Goal: Information Seeking & Learning: Check status

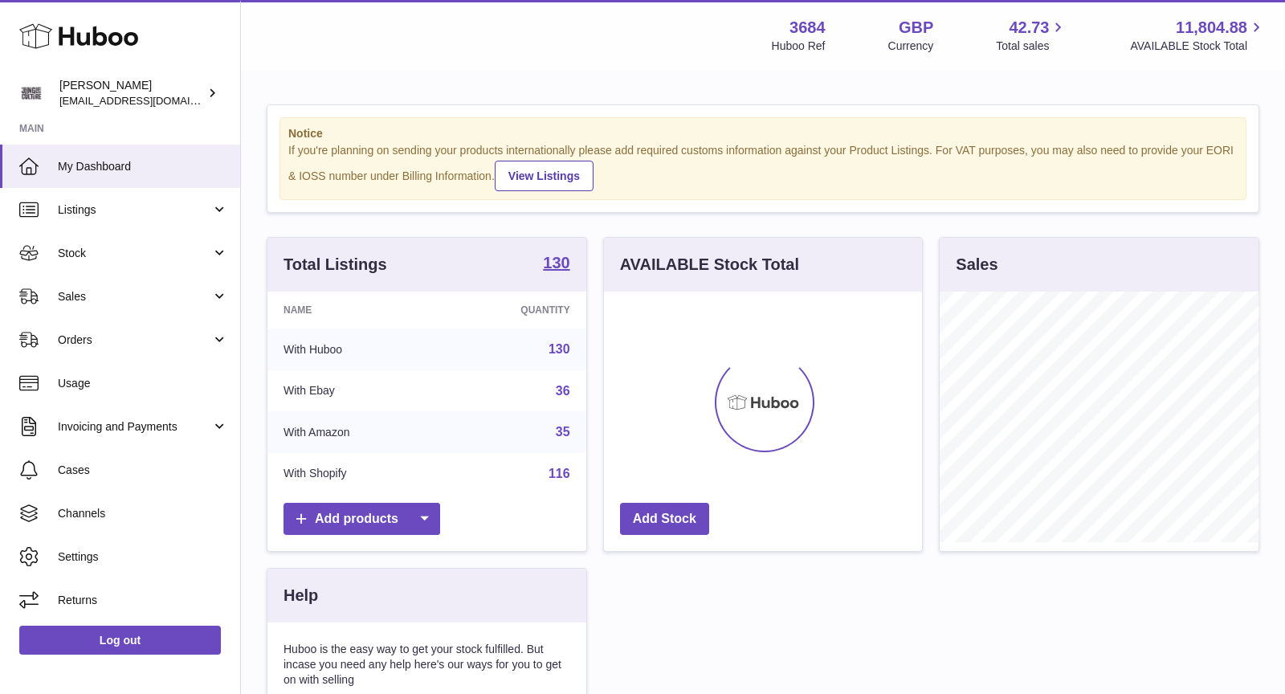
scroll to position [250, 319]
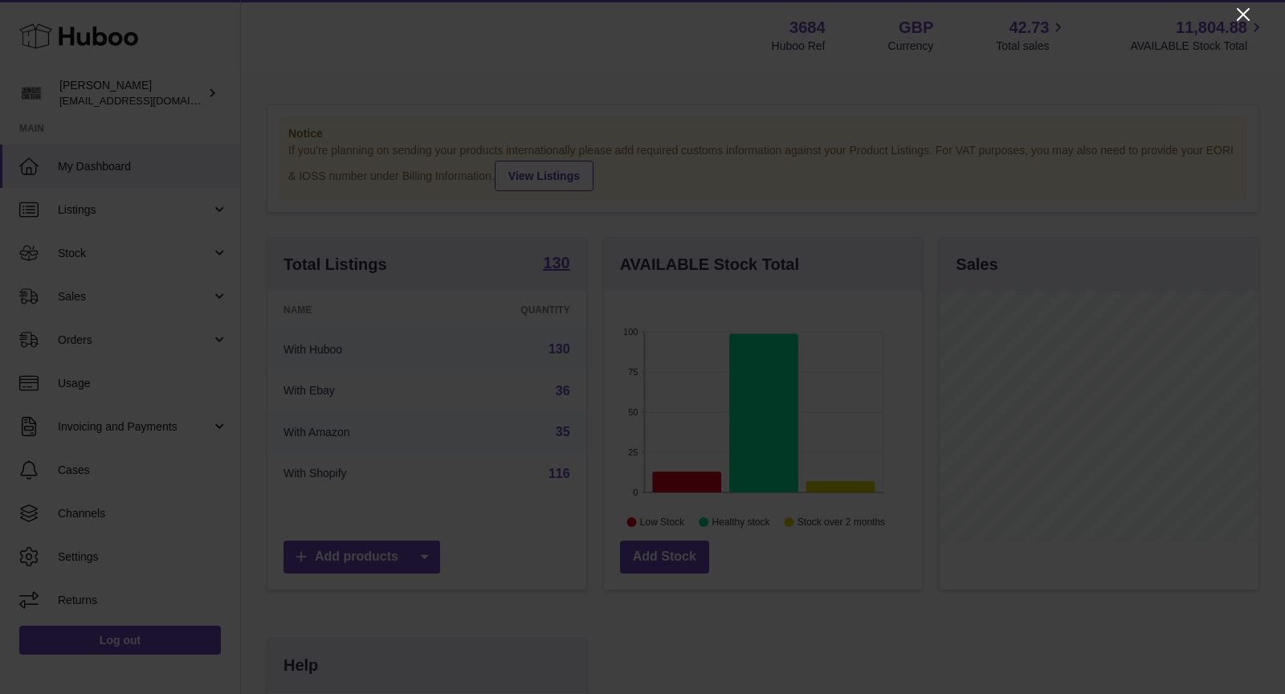
click at [1237, 17] on icon "Close" at bounding box center [1242, 14] width 19 height 19
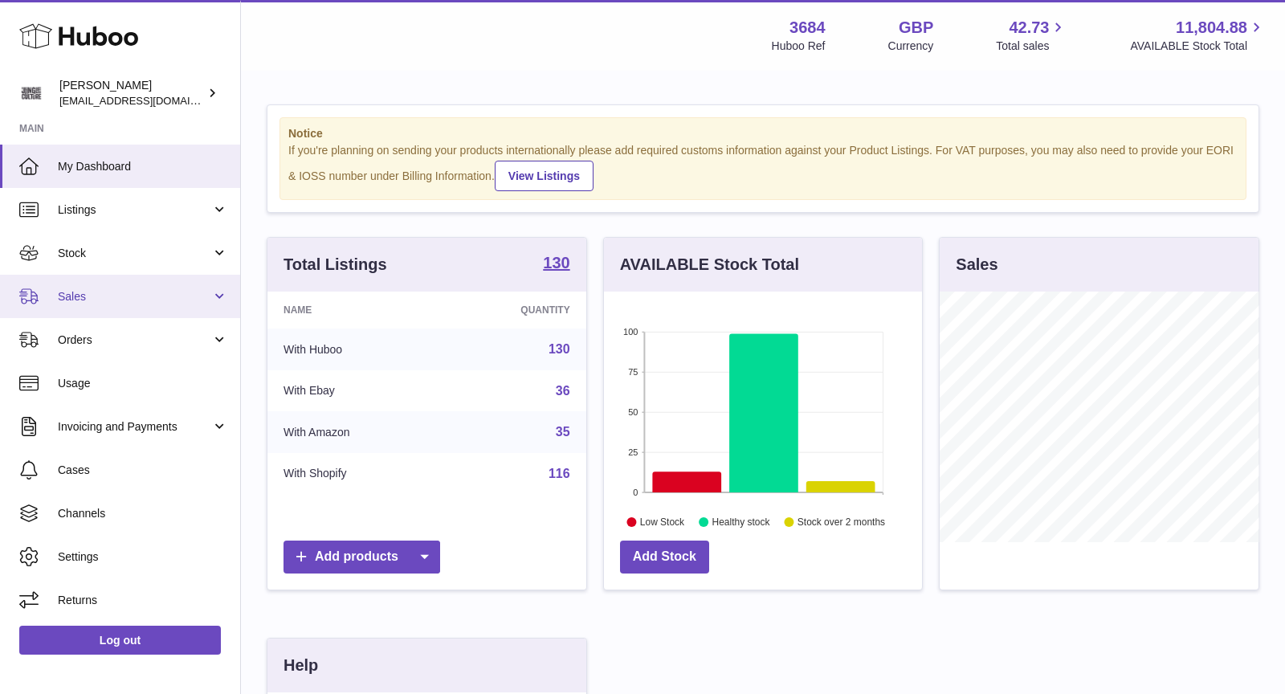
click at [149, 289] on span "Sales" at bounding box center [134, 296] width 153 height 15
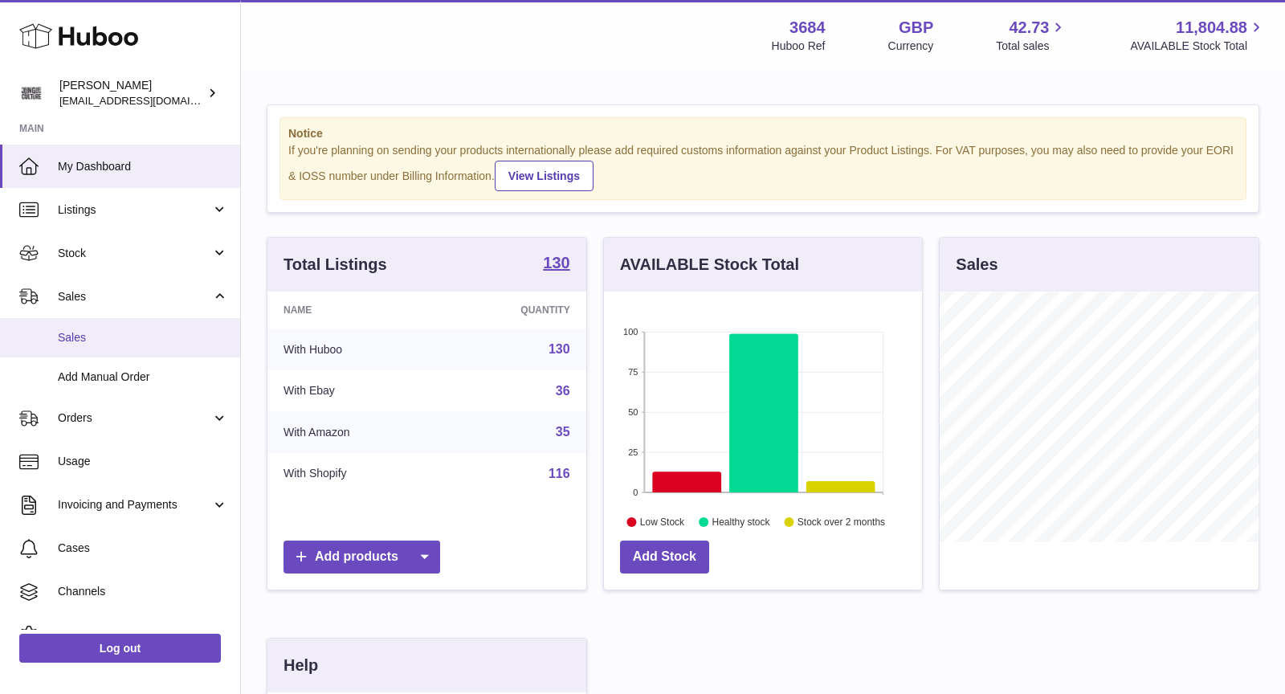
click at [110, 336] on span "Sales" at bounding box center [143, 337] width 170 height 15
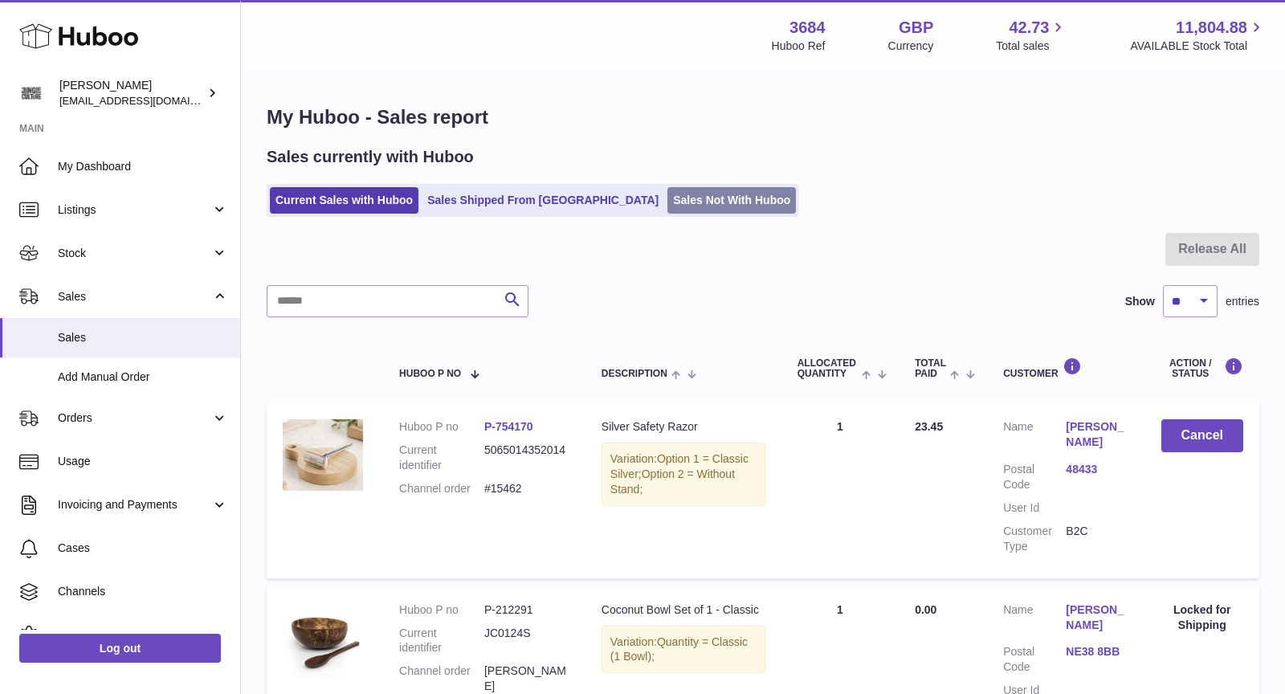
click at [667, 201] on link "Sales Not With Huboo" at bounding box center [731, 200] width 128 height 26
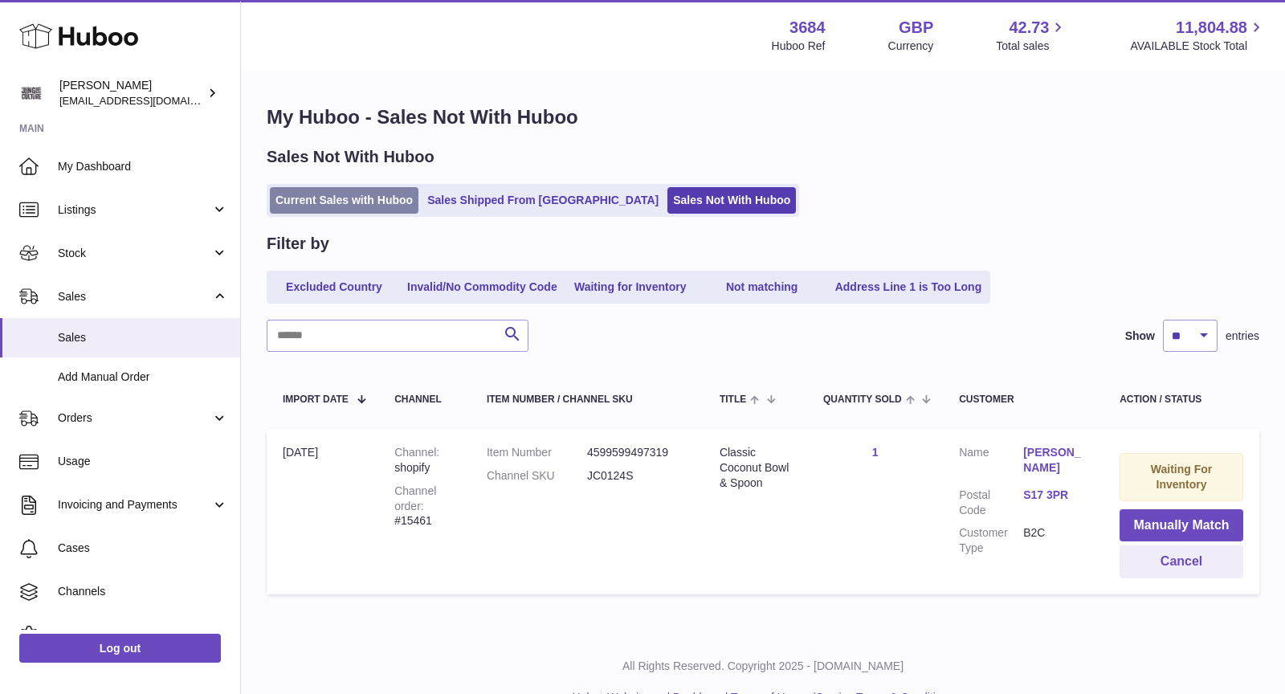
click at [349, 194] on link "Current Sales with Huboo" at bounding box center [344, 200] width 149 height 26
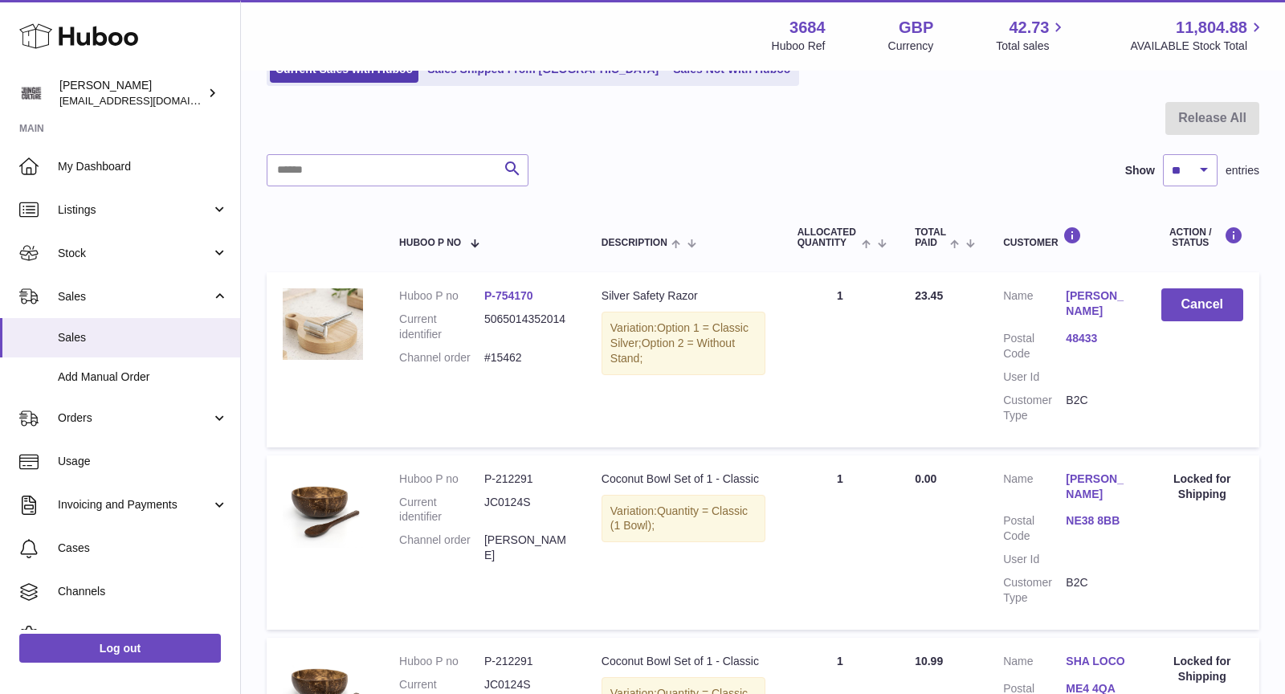
scroll to position [125, 0]
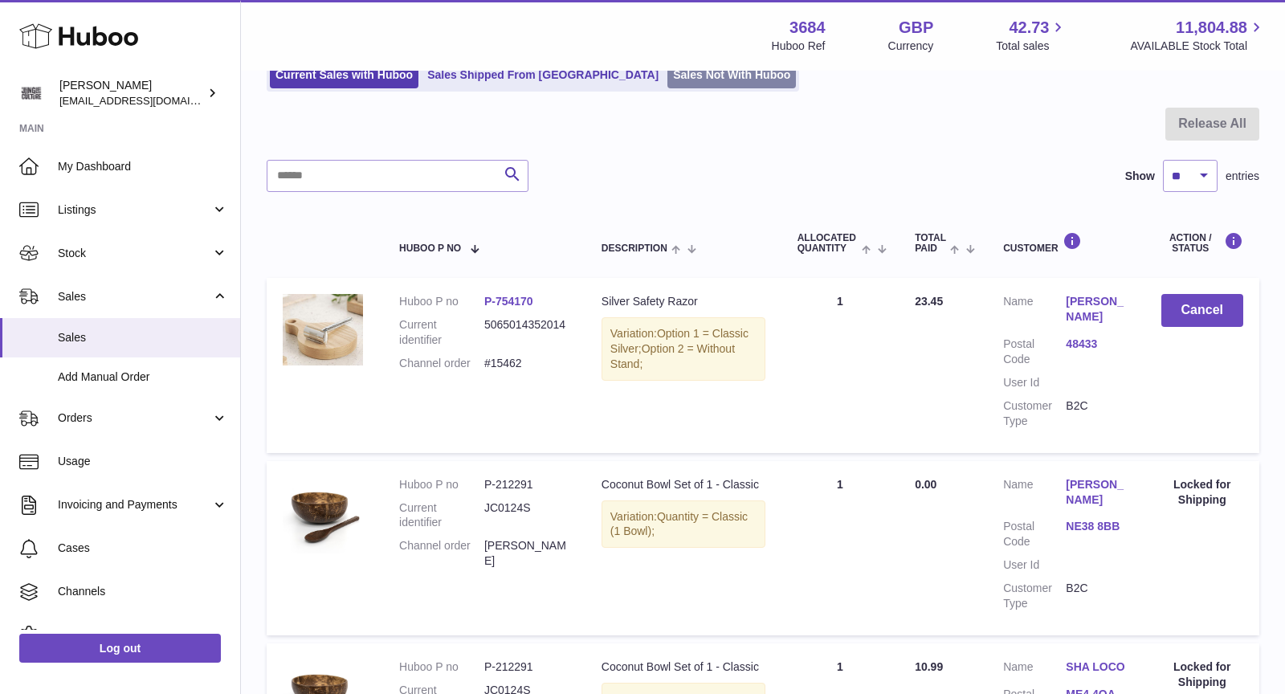
click at [677, 79] on link "Sales Not With Huboo" at bounding box center [731, 75] width 128 height 26
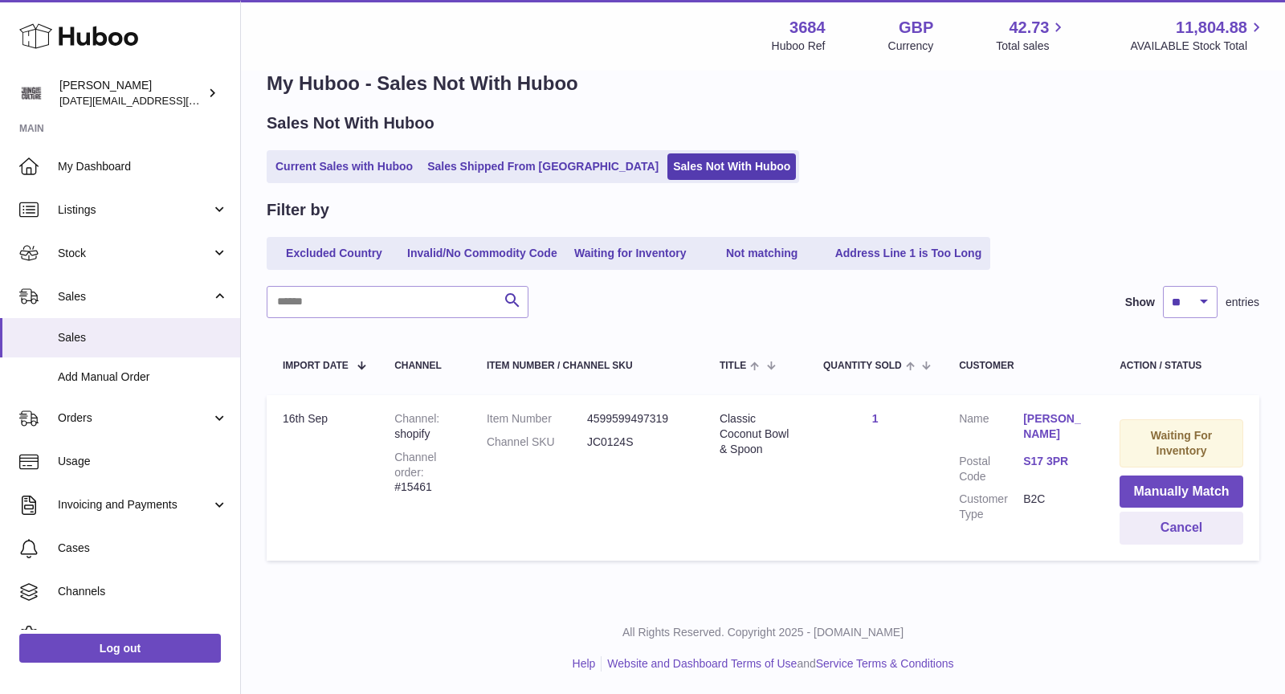
scroll to position [34, 0]
click at [1170, 483] on button "Manually Match" at bounding box center [1181, 491] width 124 height 33
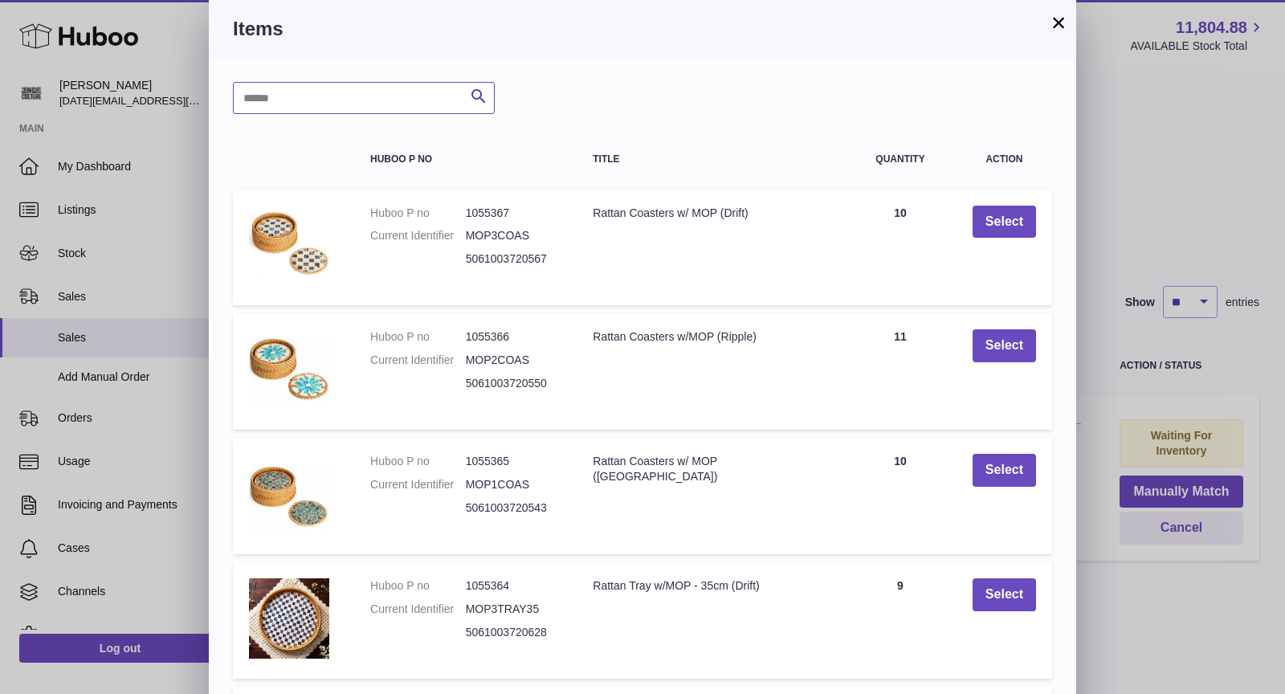
click at [392, 108] on input "text" at bounding box center [364, 98] width 262 height 32
type input "******"
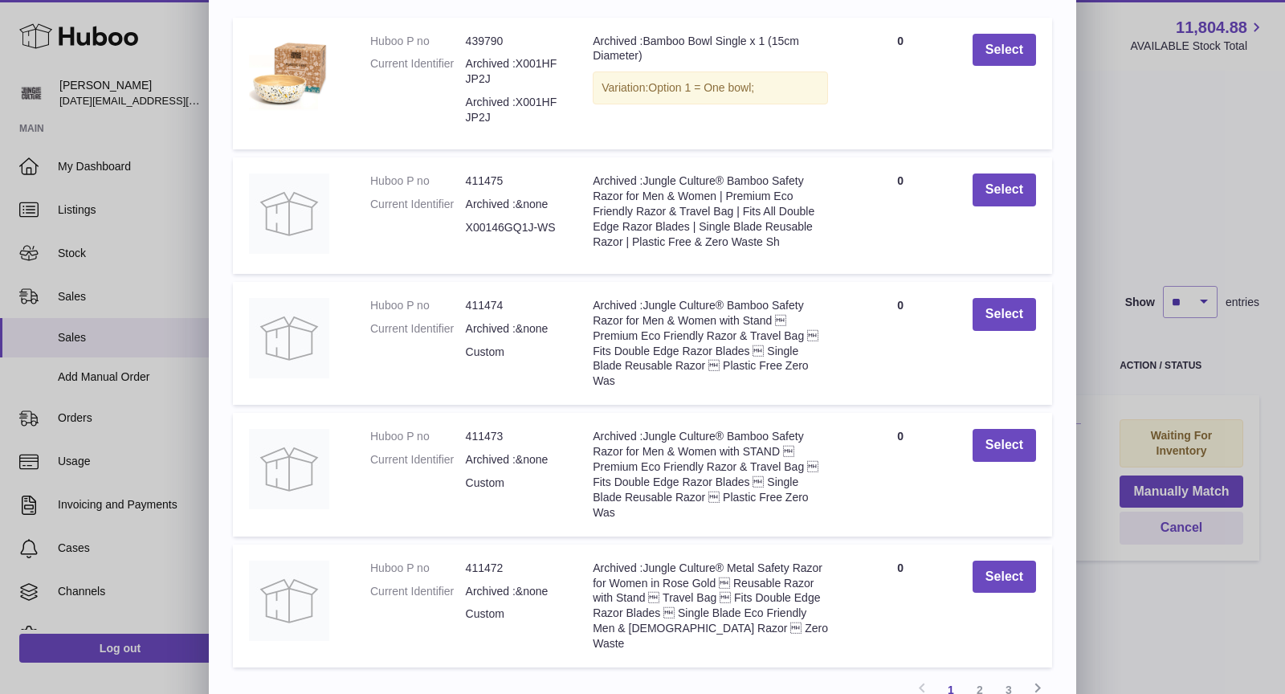
scroll to position [250, 0]
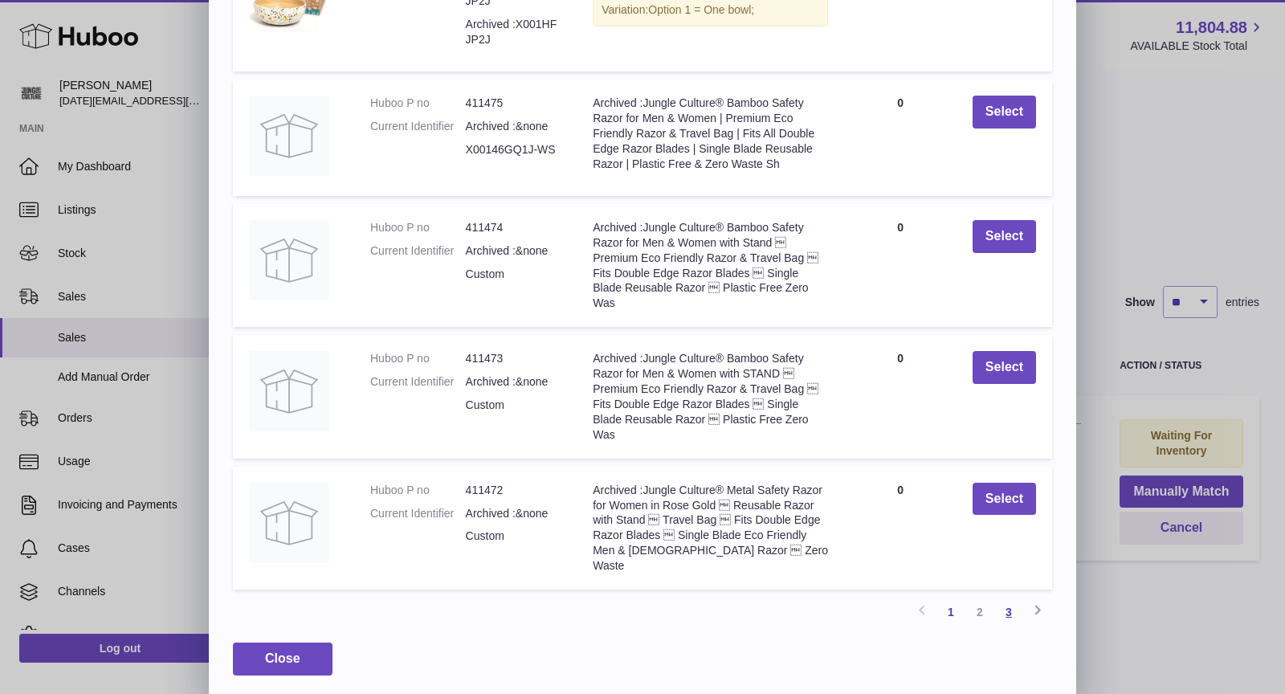
click at [1006, 598] on link "3" at bounding box center [1008, 611] width 29 height 29
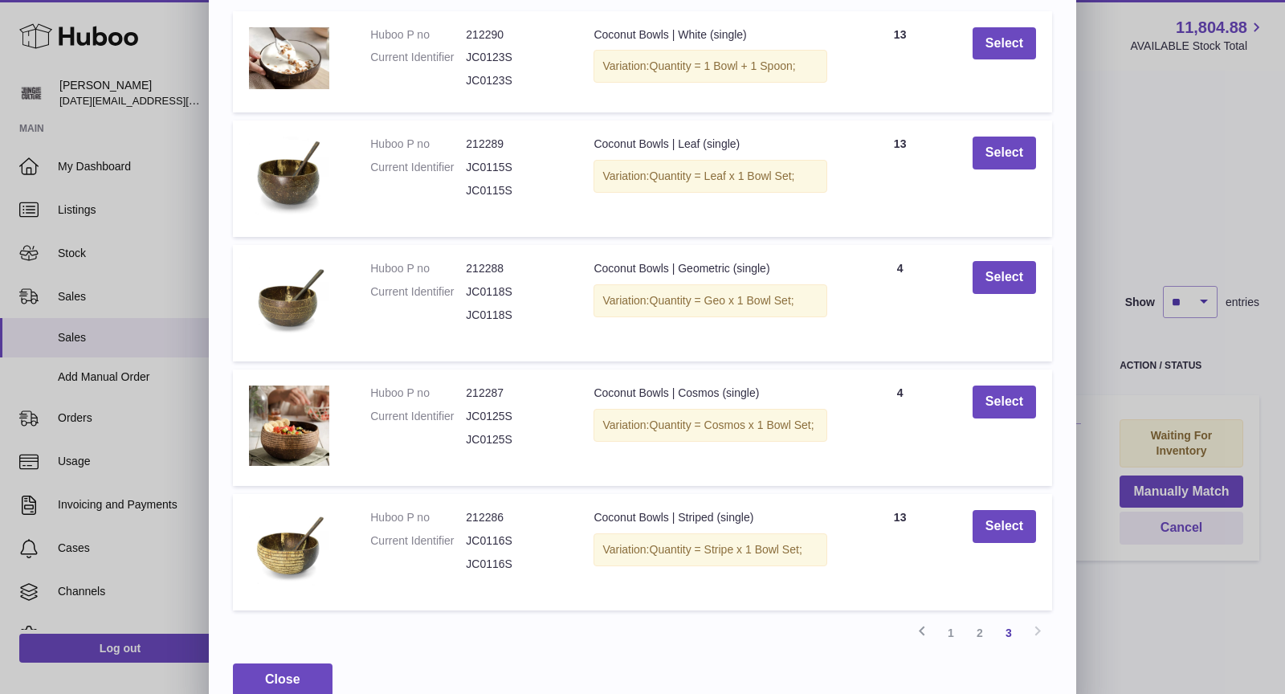
scroll to position [206, 0]
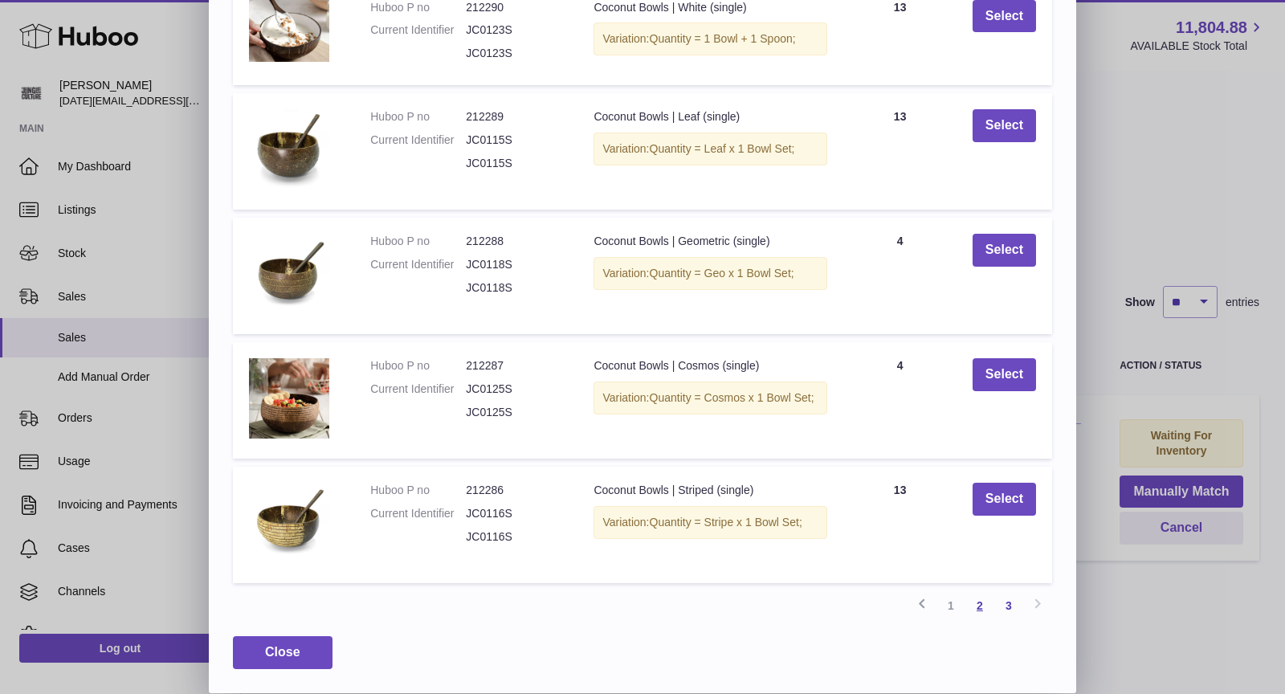
click at [980, 607] on link "2" at bounding box center [979, 605] width 29 height 29
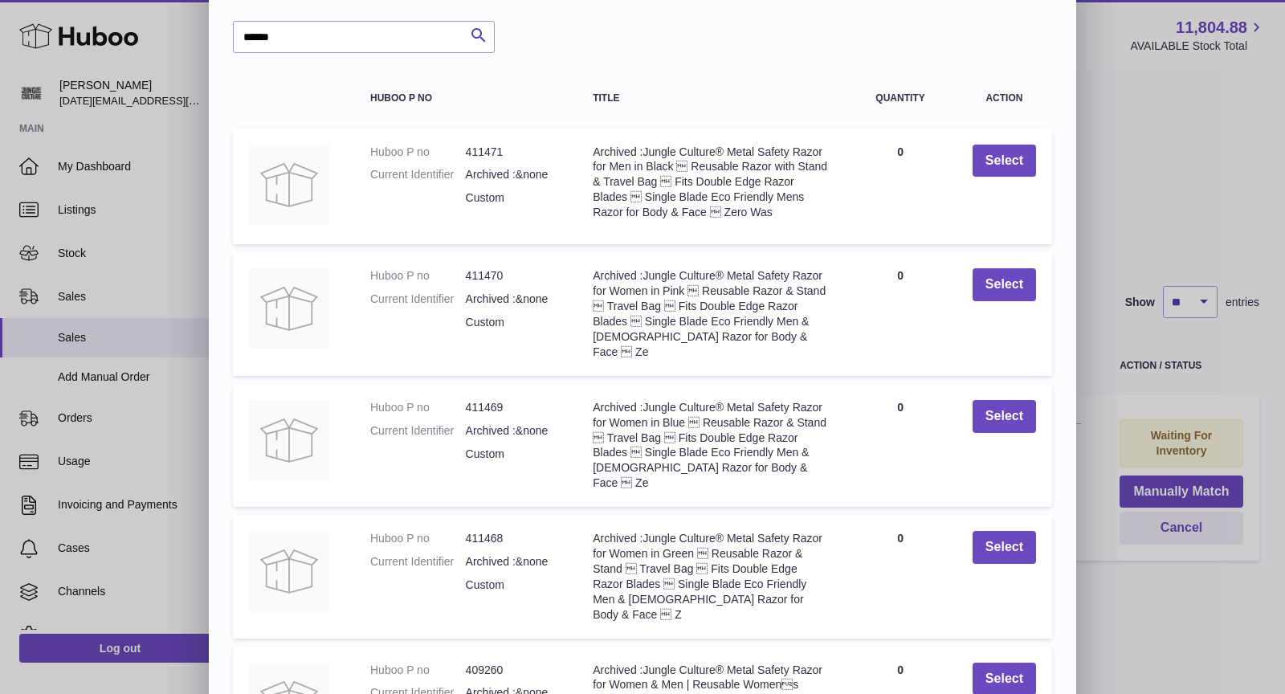
scroll to position [0, 0]
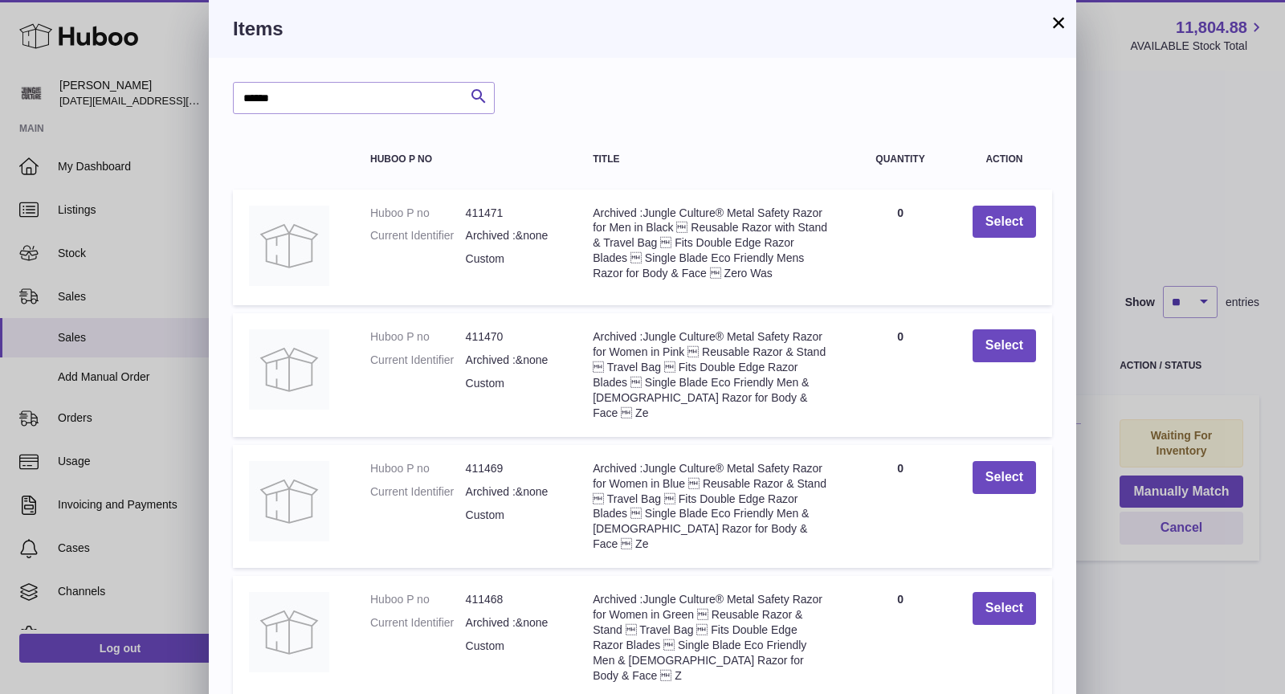
click at [1055, 24] on button "×" at bounding box center [1058, 22] width 19 height 19
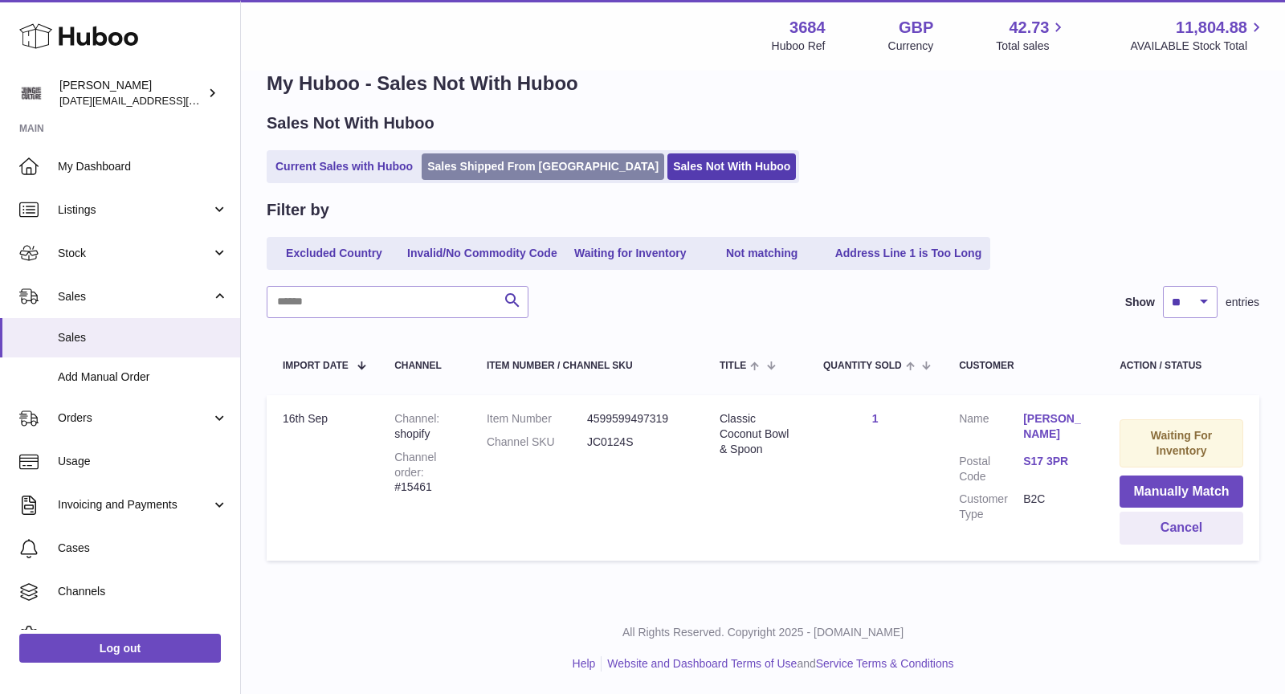
click at [479, 165] on link "Sales Shipped From [GEOGRAPHIC_DATA]" at bounding box center [543, 166] width 242 height 26
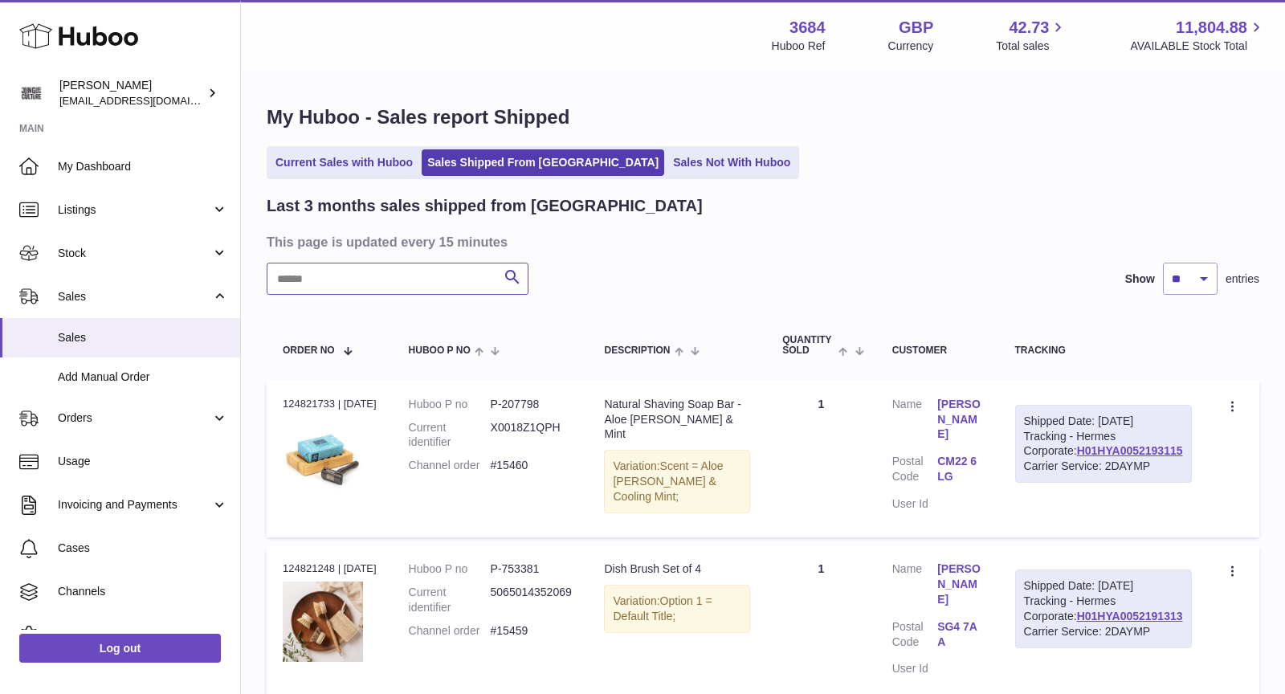
click at [425, 281] on input "text" at bounding box center [398, 279] width 262 height 32
paste input "**********"
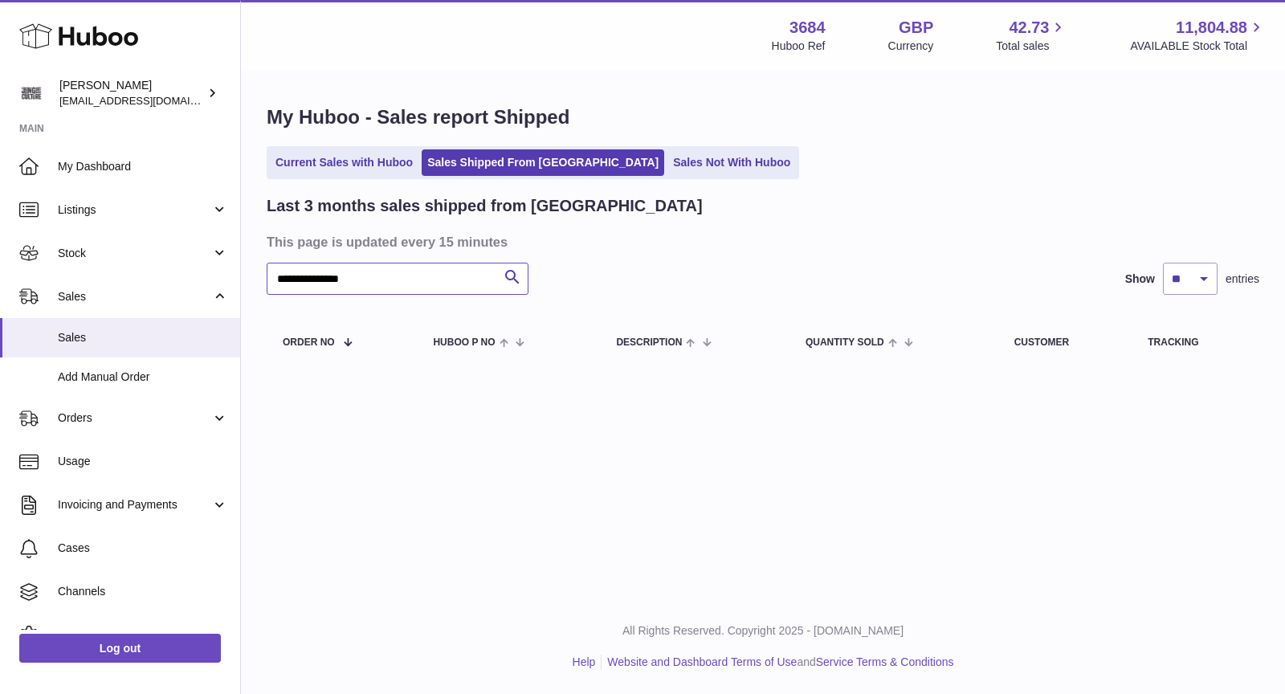
type input "**********"
